Goal: Task Accomplishment & Management: Use online tool/utility

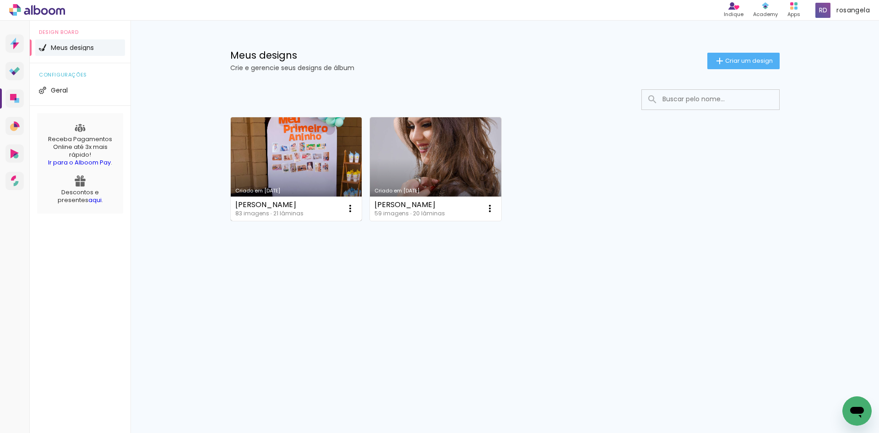
click at [336, 135] on link "Criado em [DATE]" at bounding box center [296, 168] width 131 height 103
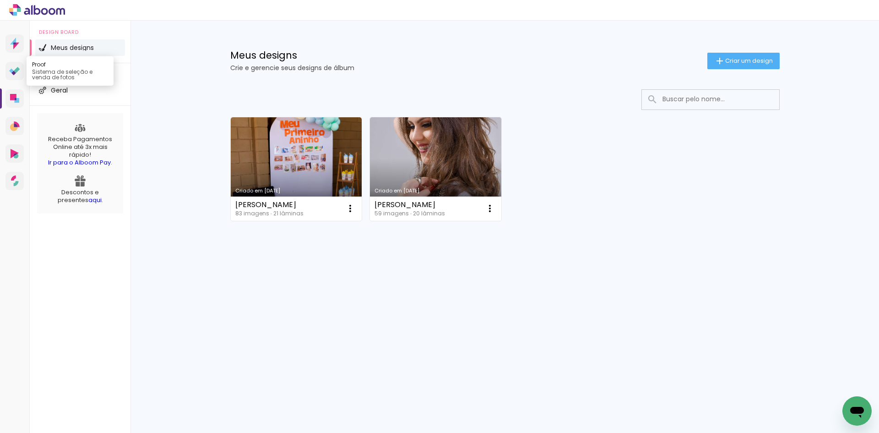
click at [13, 71] on icon at bounding box center [13, 73] width 5 height 5
